Goal: Information Seeking & Learning: Check status

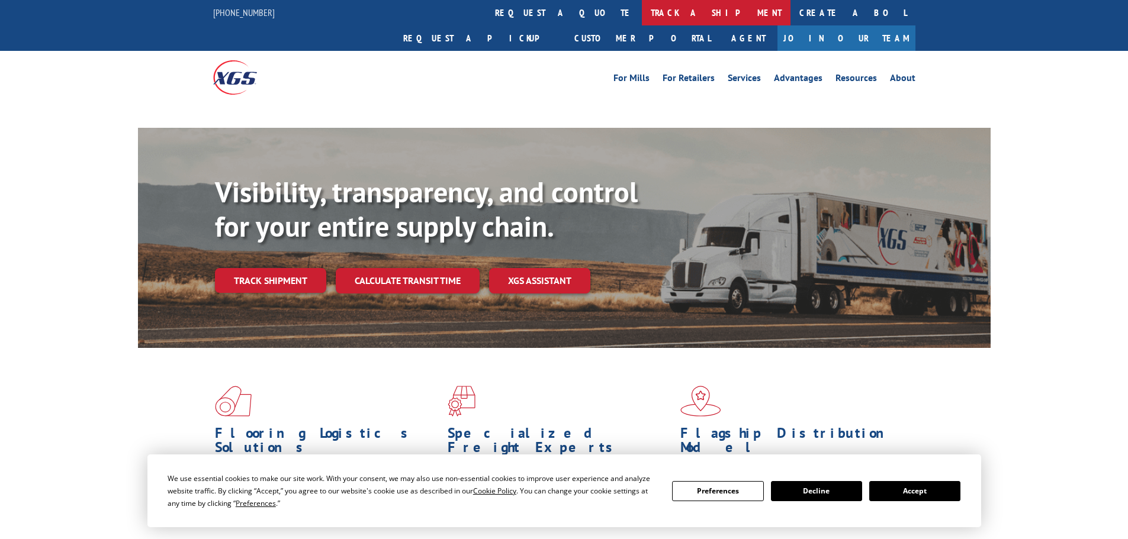
click at [642, 11] on link "track a shipment" at bounding box center [716, 12] width 149 height 25
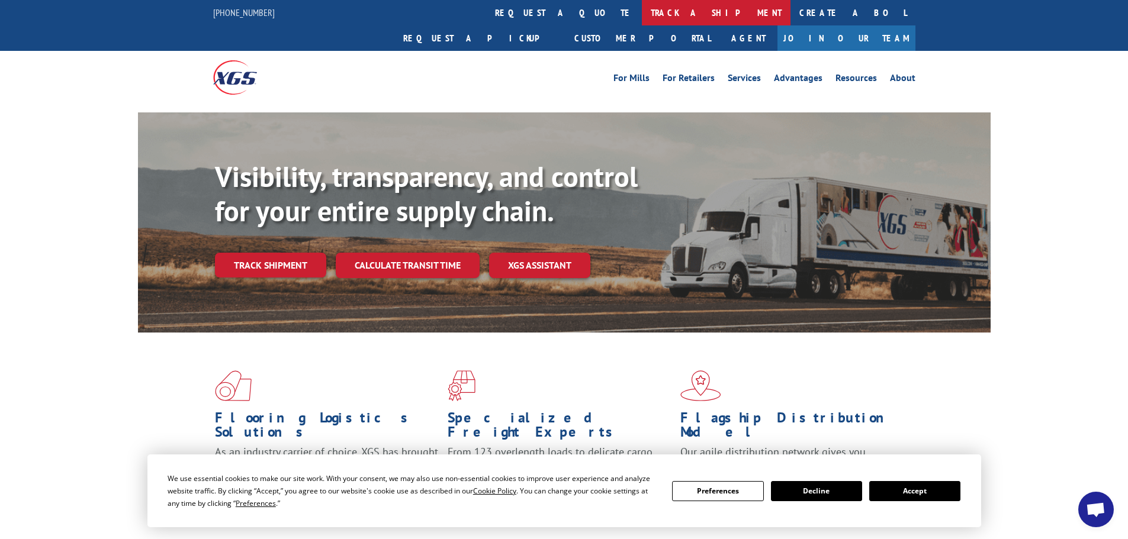
click at [642, 11] on link "track a shipment" at bounding box center [716, 12] width 149 height 25
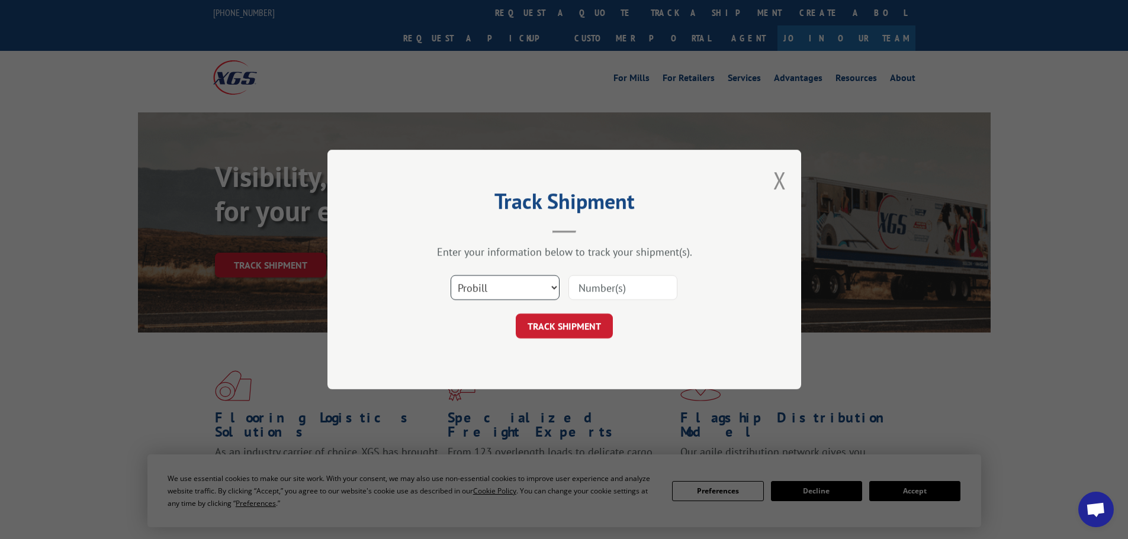
click at [474, 286] on select "Select category... Probill BOL PO" at bounding box center [505, 287] width 109 height 25
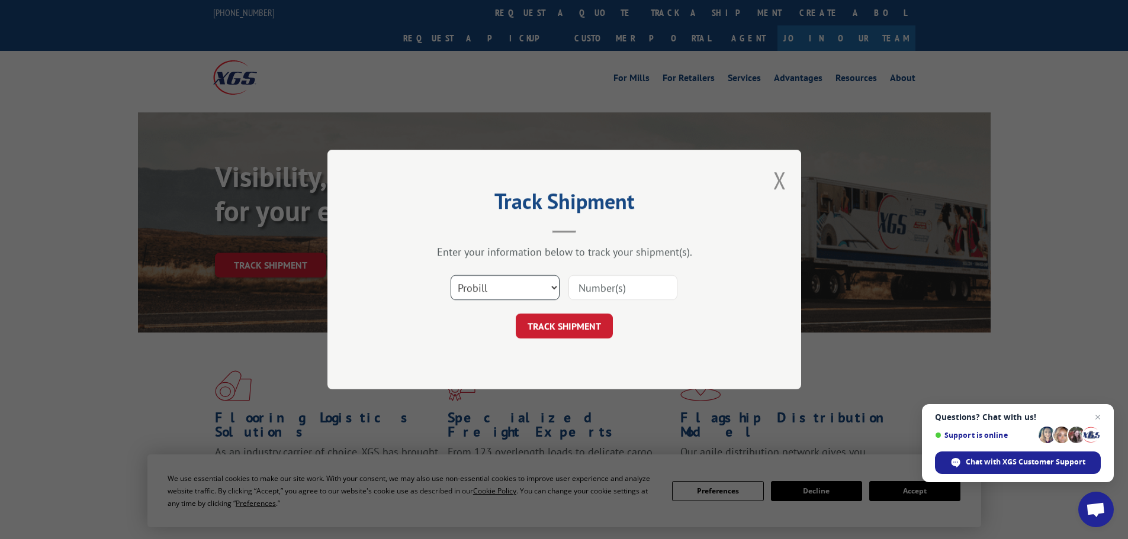
select select "bol"
click at [451, 275] on select "Select category... Probill BOL PO" at bounding box center [505, 287] width 109 height 25
paste input "6009314"
type input "6009314"
click at [556, 332] on button "TRACK SHIPMENT" at bounding box center [564, 326] width 97 height 25
